Goal: Task Accomplishment & Management: Use online tool/utility

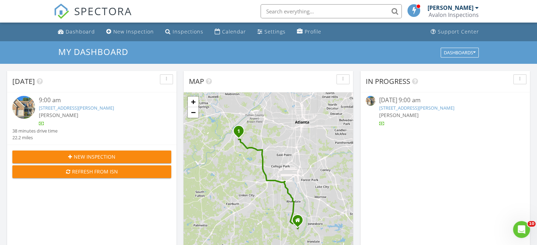
click at [28, 113] on img at bounding box center [23, 107] width 23 height 23
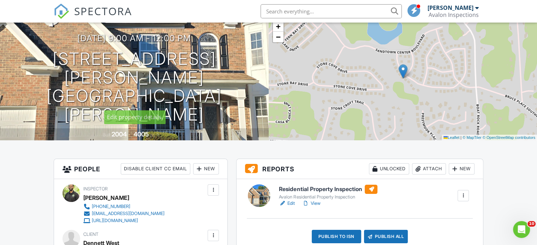
scroll to position [71, 0]
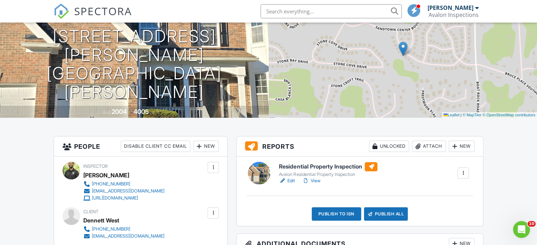
click at [316, 180] on link "View" at bounding box center [311, 181] width 18 height 7
